Goal: Task Accomplishment & Management: Manage account settings

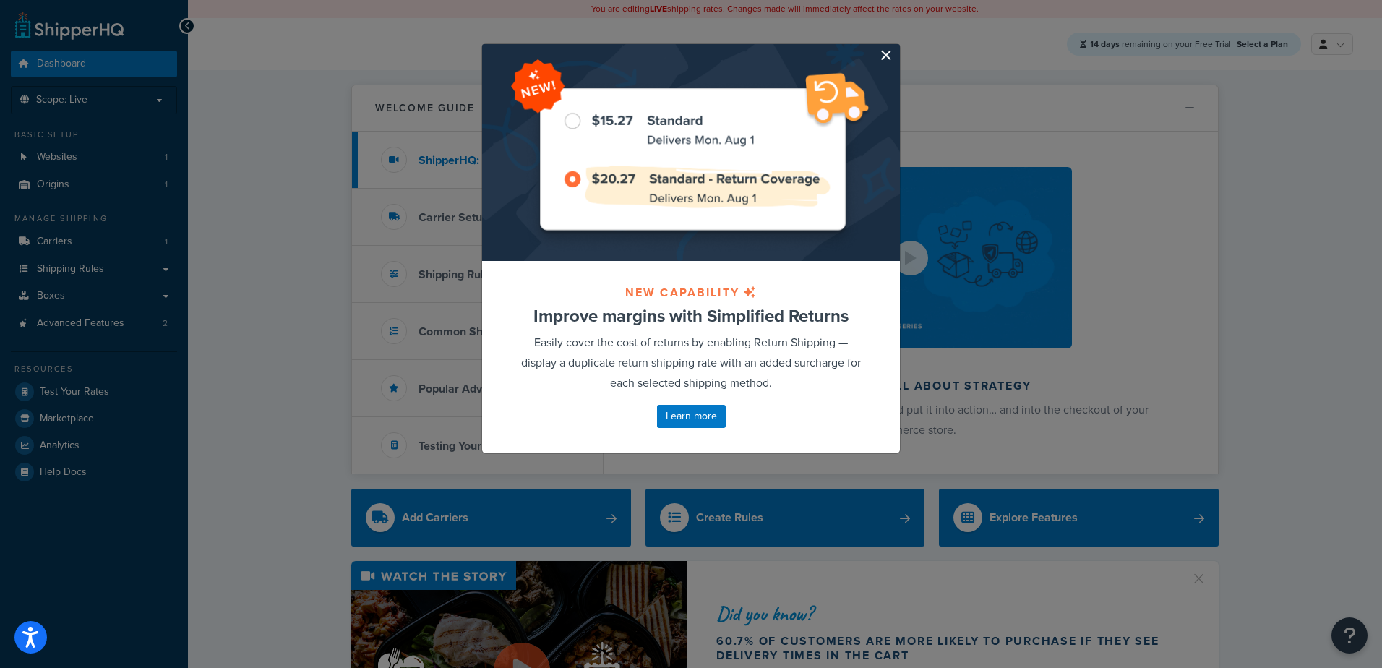
click at [896, 48] on button "button" at bounding box center [898, 46] width 4 height 4
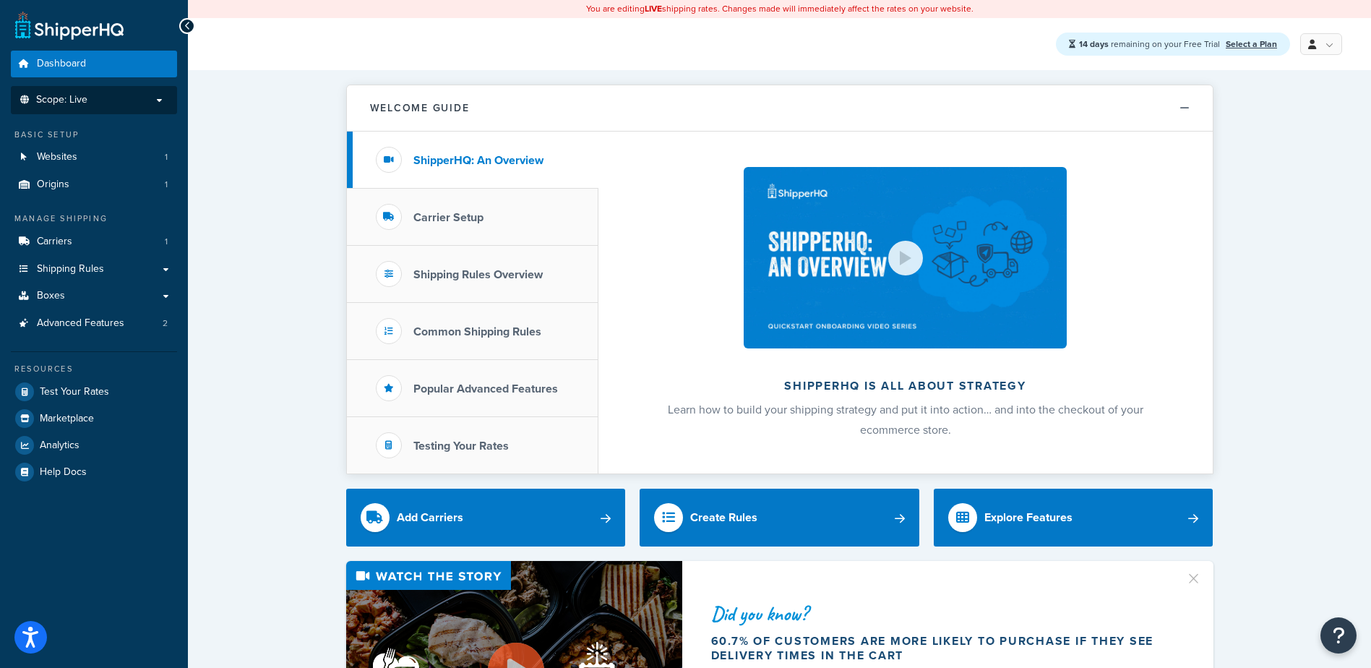
click at [56, 97] on span "Scope: Live" at bounding box center [61, 100] width 51 height 12
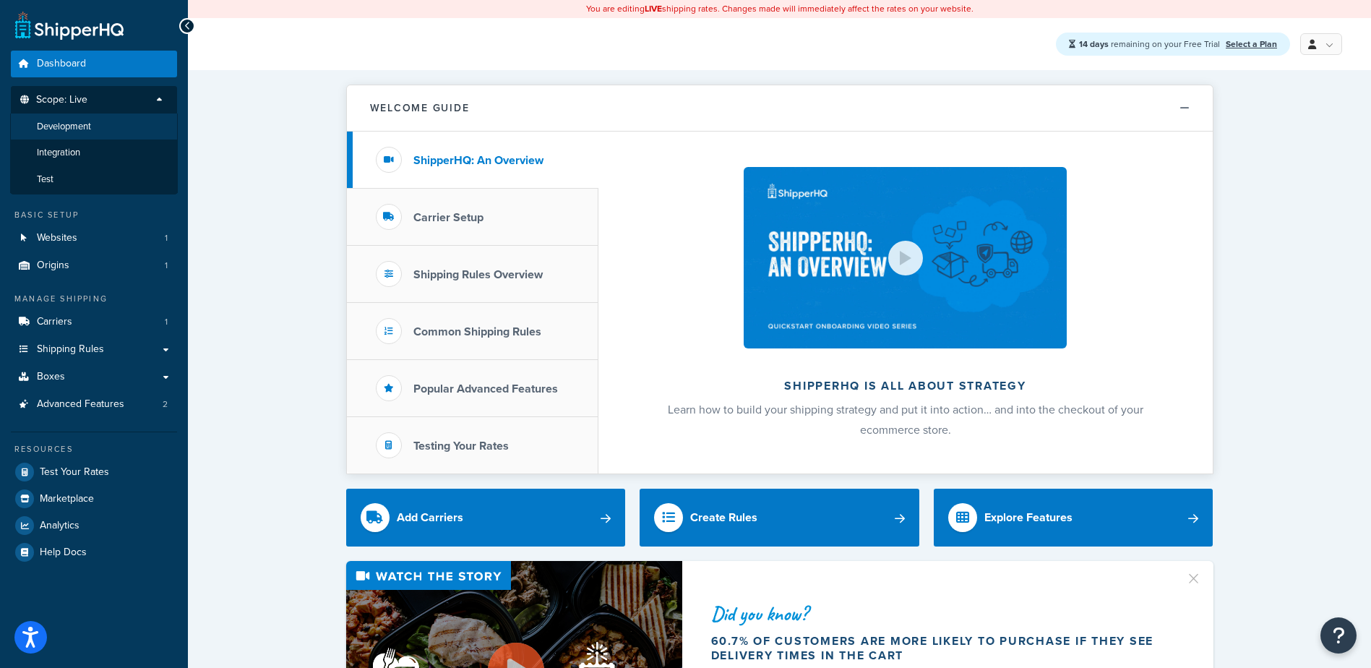
click at [59, 124] on span "Development" at bounding box center [64, 127] width 54 height 12
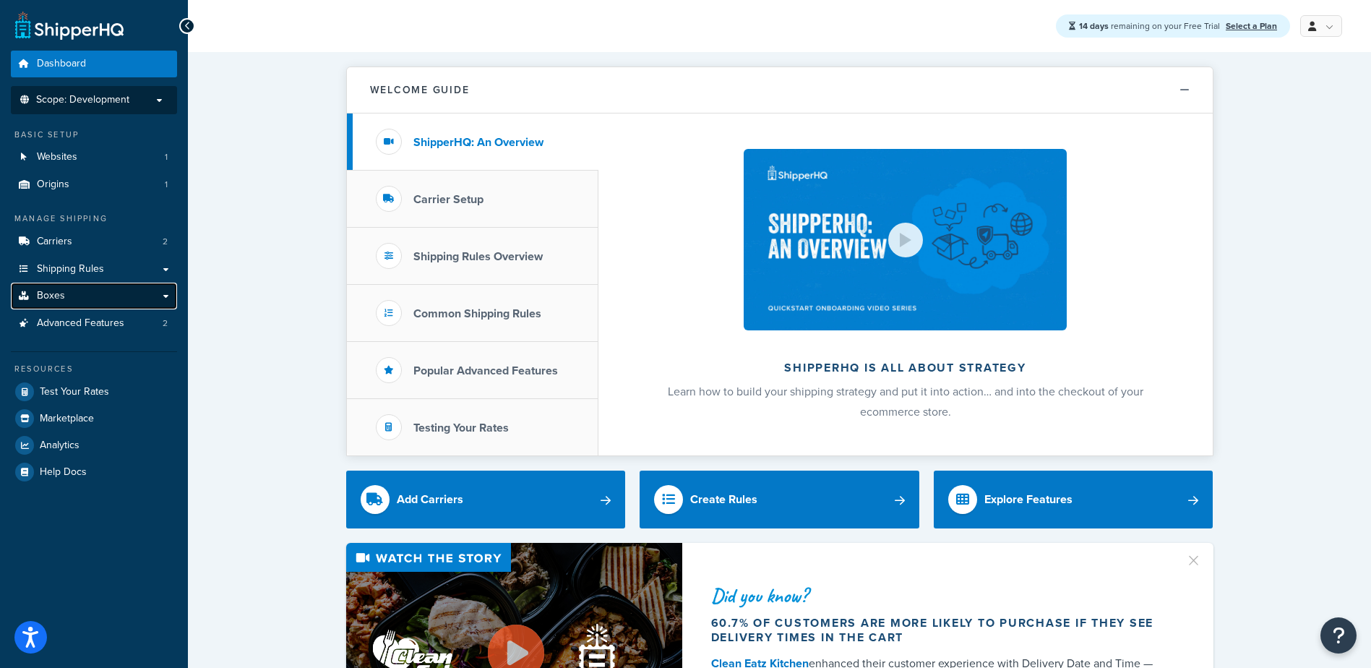
click at [43, 290] on span "Boxes" at bounding box center [51, 296] width 28 height 12
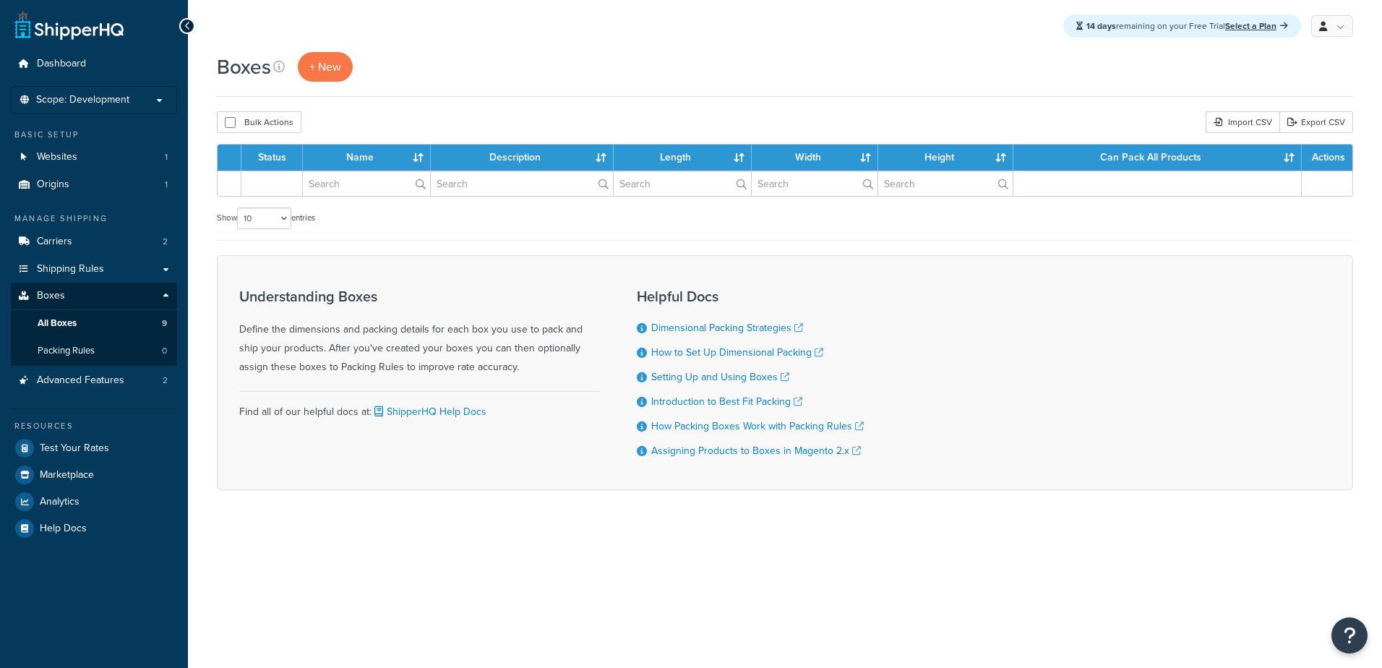
click at [54, 264] on span "Shipping Rules" at bounding box center [70, 269] width 67 height 12
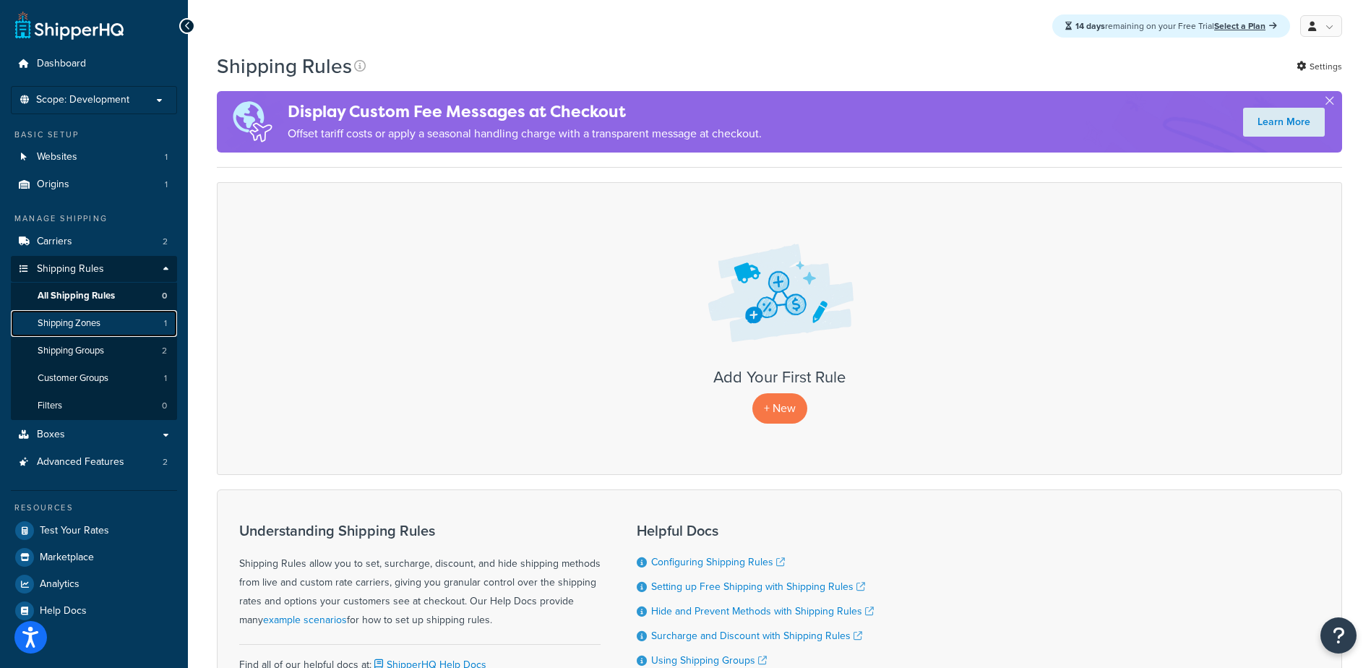
click at [68, 325] on span "Shipping Zones" at bounding box center [69, 323] width 63 height 12
click at [72, 348] on span "Shipping Groups" at bounding box center [71, 351] width 66 height 12
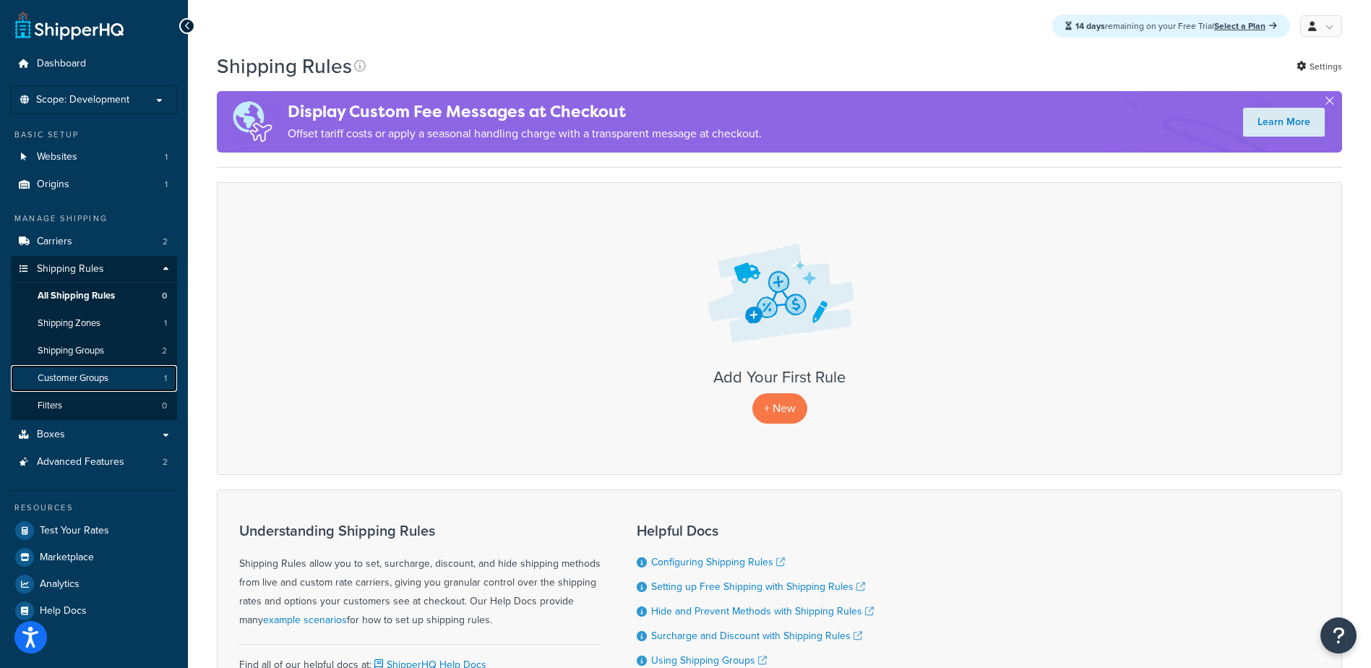
click at [75, 374] on span "Customer Groups" at bounding box center [73, 378] width 71 height 12
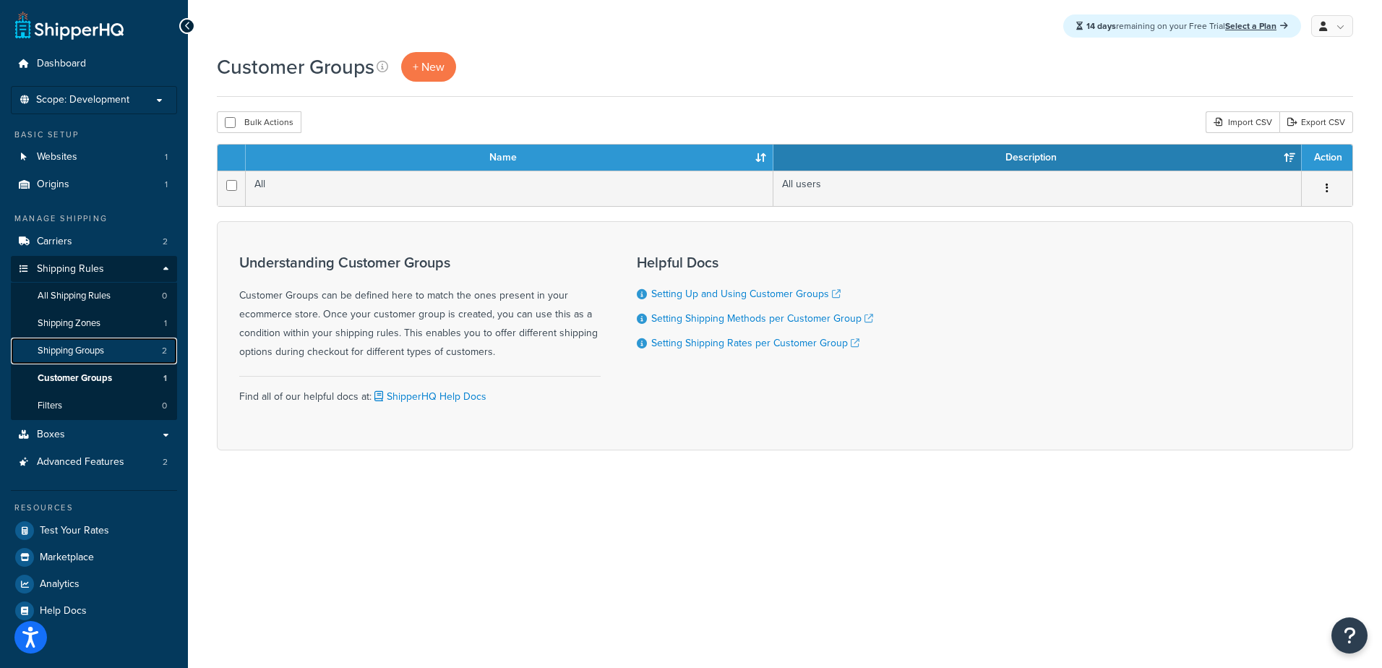
click at [83, 352] on span "Shipping Groups" at bounding box center [71, 351] width 66 height 12
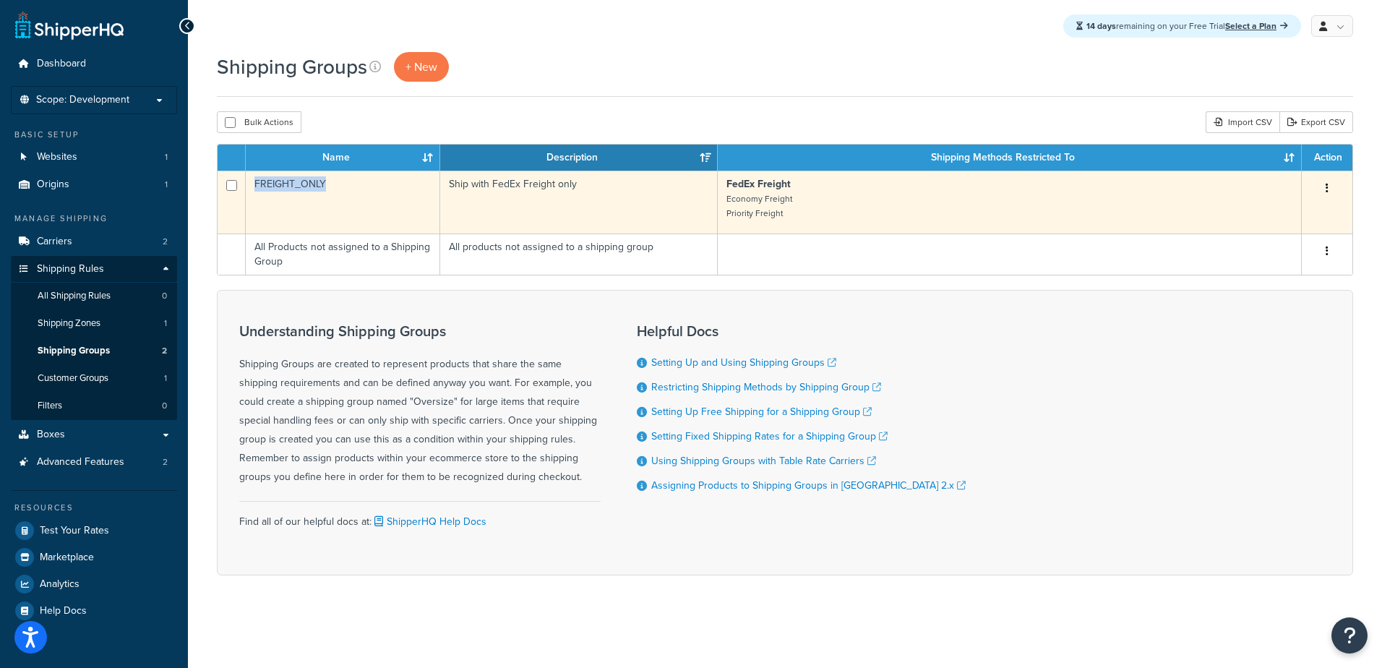
drag, startPoint x: 328, startPoint y: 181, endPoint x: 257, endPoint y: 186, distance: 71.7
click at [257, 186] on td "FREIGHT_ONLY" at bounding box center [343, 202] width 194 height 63
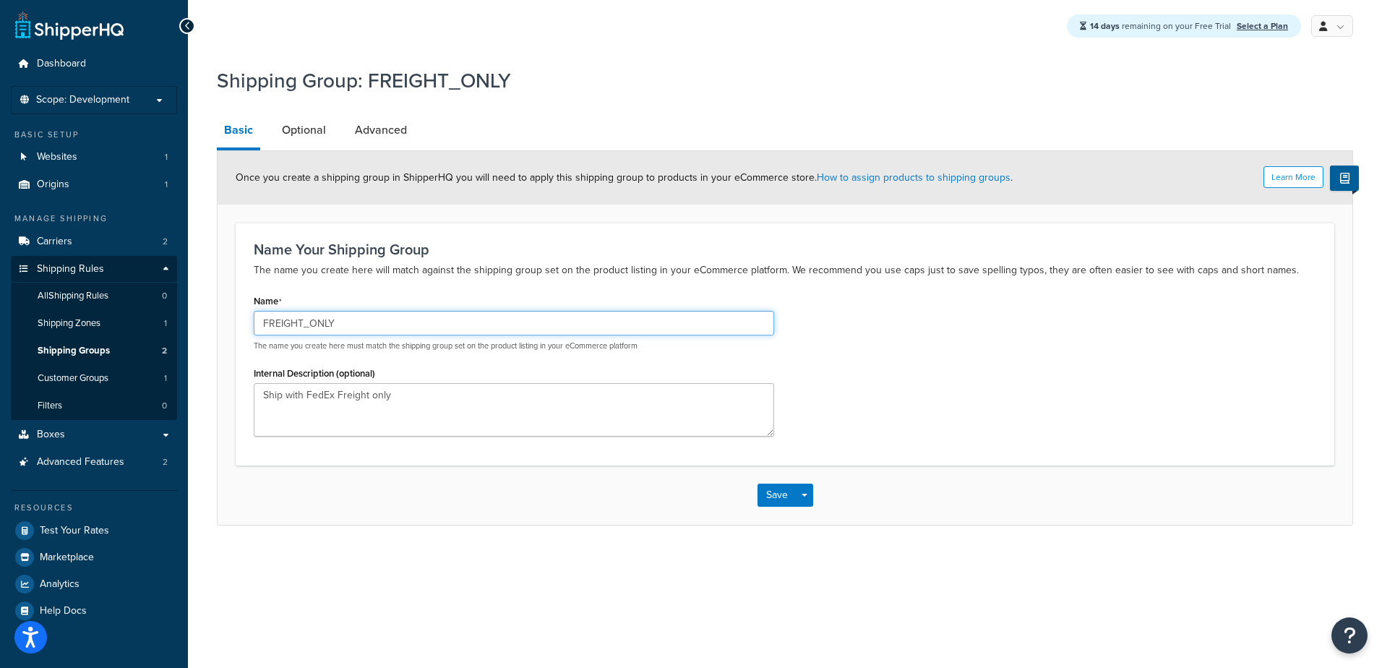
drag, startPoint x: 337, startPoint y: 322, endPoint x: 262, endPoint y: 324, distance: 75.9
click at [262, 324] on input "FREIGHT_ONLY" at bounding box center [514, 323] width 520 height 25
